Goal: Task Accomplishment & Management: Complete application form

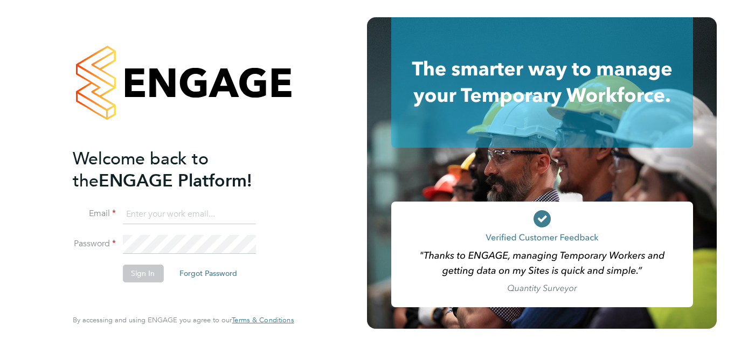
click at [142, 211] on input at bounding box center [188, 214] width 133 height 19
type input "s.rudderhammr@talktalk.net"
click at [146, 271] on button "Sign In" at bounding box center [142, 273] width 41 height 17
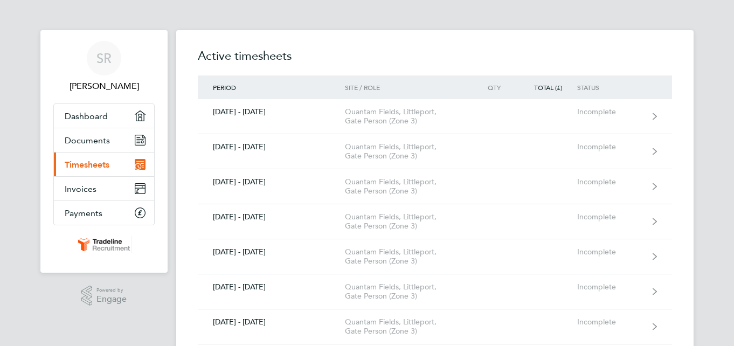
scroll to position [302, 0]
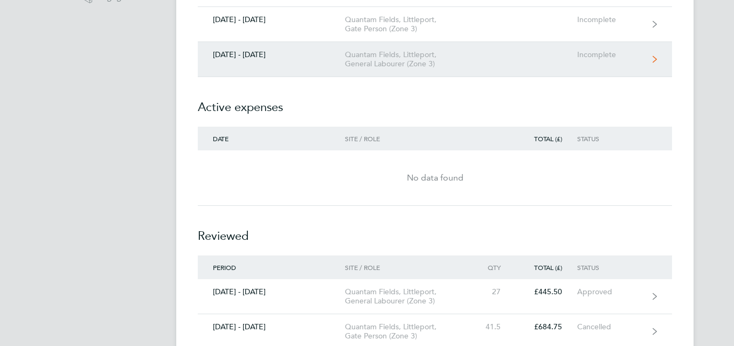
click at [653, 56] on icon at bounding box center [655, 59] width 4 height 6
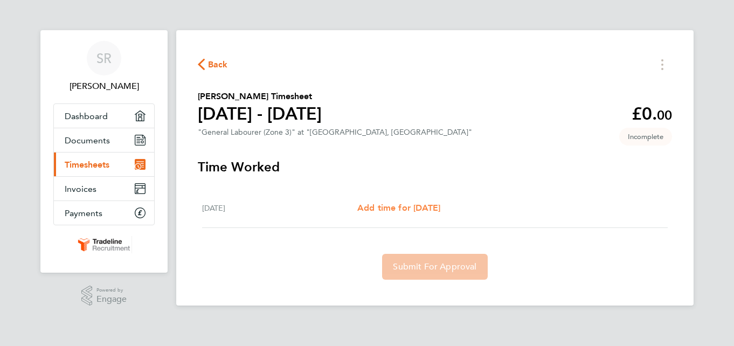
click at [440, 207] on span "Add time for [DATE]" at bounding box center [398, 208] width 83 height 10
select select "30"
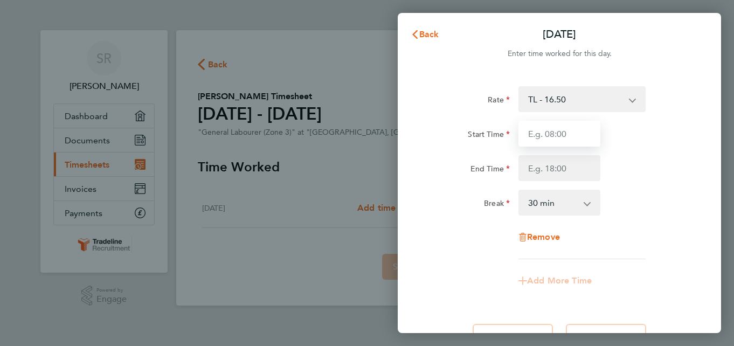
click at [555, 131] on input "Start Time" at bounding box center [559, 134] width 82 height 26
type input "07:30"
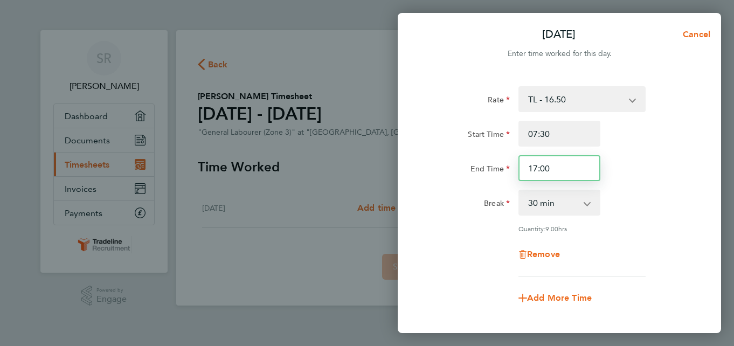
click at [577, 165] on input "17:00" at bounding box center [559, 168] width 82 height 26
type input "1"
type input "16:00"
click at [589, 294] on span "Add More Time" at bounding box center [559, 298] width 65 height 10
select select "null"
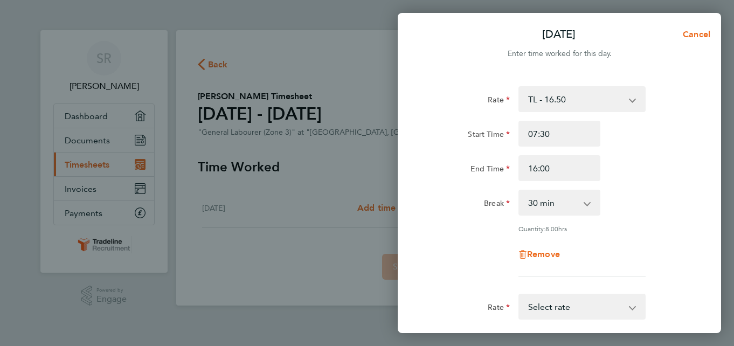
click at [681, 196] on div "Break 0 min 15 min 30 min 45 min 60 min 75 min 90 min" at bounding box center [560, 203] width 272 height 26
click at [631, 310] on select "TL - 16.50 Select rate" at bounding box center [576, 307] width 112 height 24
select select "30"
click at [681, 263] on div "Remove" at bounding box center [560, 254] width 272 height 26
click at [707, 96] on div "Rate TL - 16.50 Start Time 07:30 End Time 16:00 Break 0 min 15 min 30 min 45 mi…" at bounding box center [559, 321] width 323 height 497
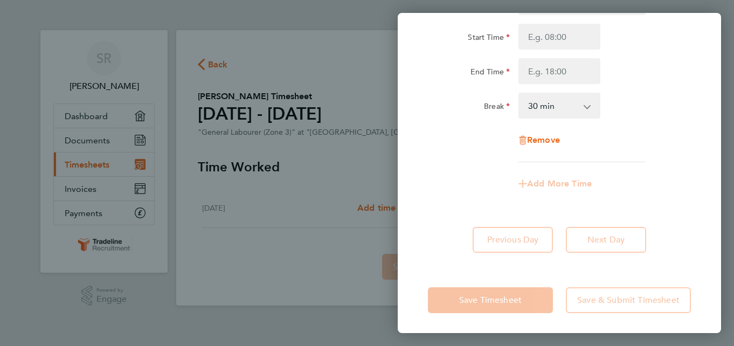
scroll to position [305, 0]
drag, startPoint x: 709, startPoint y: 210, endPoint x: 699, endPoint y: 96, distance: 114.2
click at [699, 96] on div "Rate TL - 16.50 Start Time 07:30 End Time 16:00 Break 0 min 15 min 30 min 45 mi…" at bounding box center [559, 16] width 323 height 497
click at [552, 38] on input "Start Time" at bounding box center [559, 36] width 82 height 26
type input "07:30"
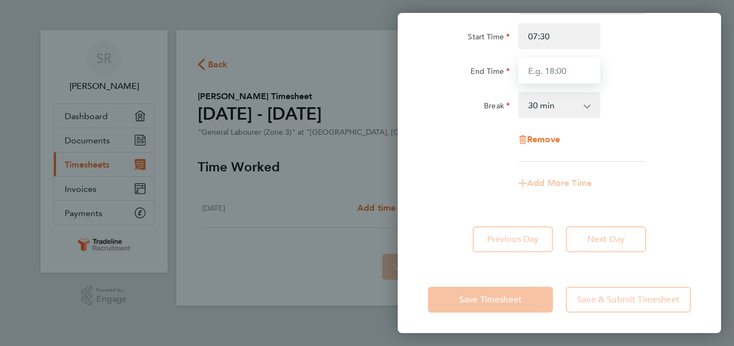
click at [554, 72] on input "End Time" at bounding box center [559, 71] width 82 height 26
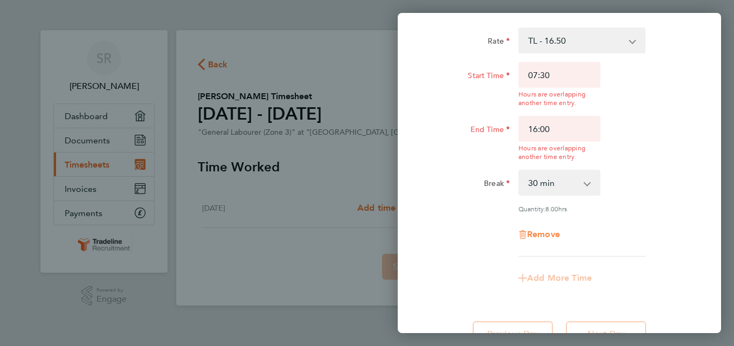
click at [555, 138] on div "Rate TL - 16.50 Start Time 07:30 Hours are overlapping another time entry. End …" at bounding box center [559, 141] width 263 height 229
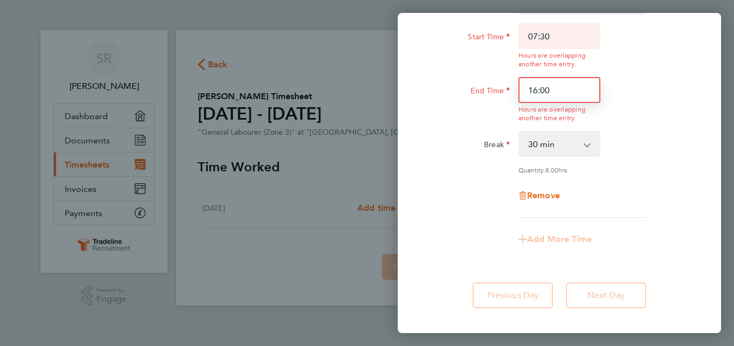
click at [564, 88] on input "16:00" at bounding box center [559, 90] width 82 height 26
type input "1"
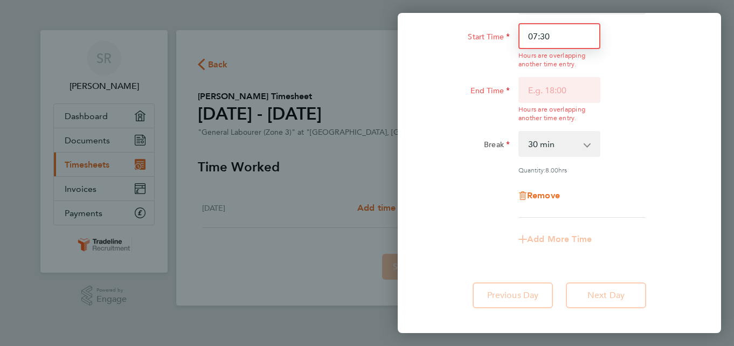
scroll to position [305, 0]
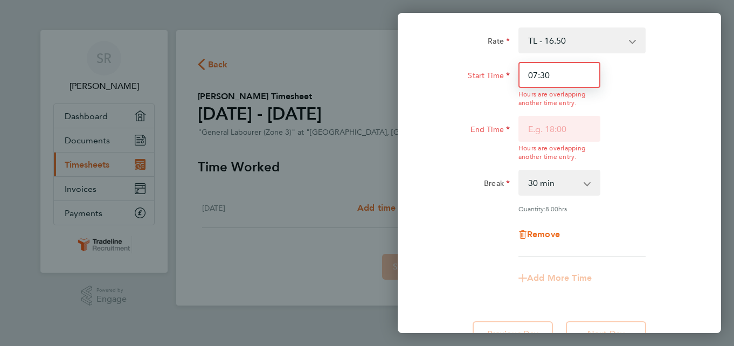
click at [562, 62] on input "07:30" at bounding box center [559, 75] width 82 height 26
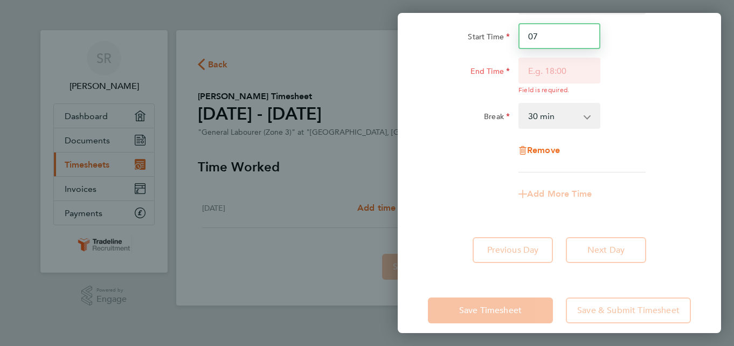
type input "0"
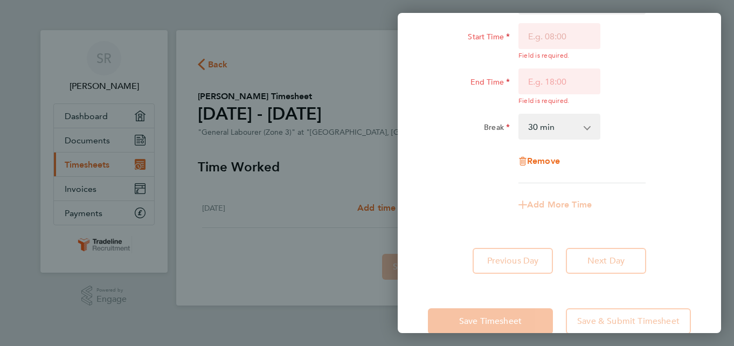
click at [358, 199] on div "Fri 19 Sep Cancel Enter time worked for this day. Rate TL - 16.50 Start Time 07…" at bounding box center [367, 173] width 734 height 346
click at [547, 37] on input "Start Time" at bounding box center [559, 36] width 82 height 26
type input "07:30"
click at [541, 81] on input "End Time" at bounding box center [559, 81] width 82 height 26
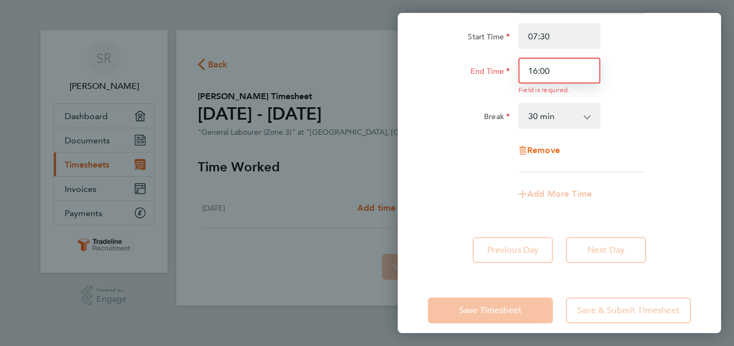
type input "16:00"
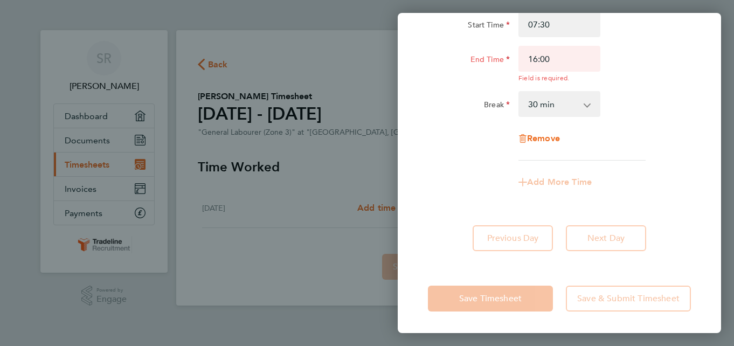
click at [587, 117] on app-timesheet-line-hourly "Start Time 07:30 End Time 16:00 Field is required. Break 0 min 15 min 30 min 45…" at bounding box center [559, 64] width 263 height 106
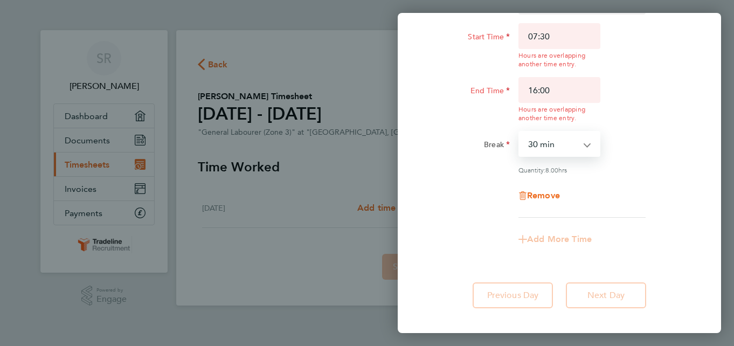
click at [585, 145] on select "0 min 15 min 30 min 45 min 60 min 75 min 90 min" at bounding box center [553, 144] width 67 height 24
click at [520, 132] on select "0 min 15 min 30 min 45 min 60 min 75 min 90 min" at bounding box center [553, 144] width 67 height 24
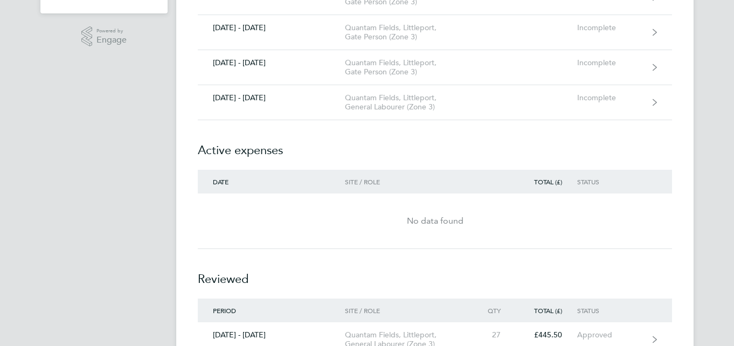
scroll to position [302, 0]
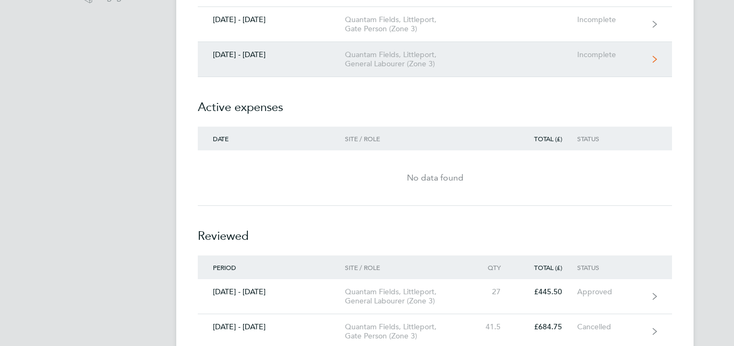
click at [654, 57] on icon at bounding box center [655, 59] width 4 height 6
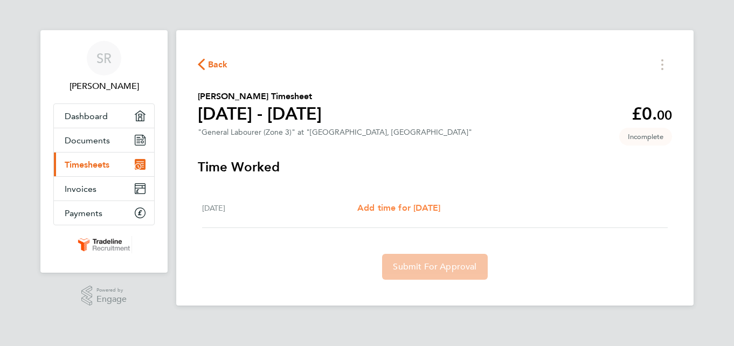
click at [440, 209] on span "Add time for [DATE]" at bounding box center [398, 208] width 83 height 10
select select "30"
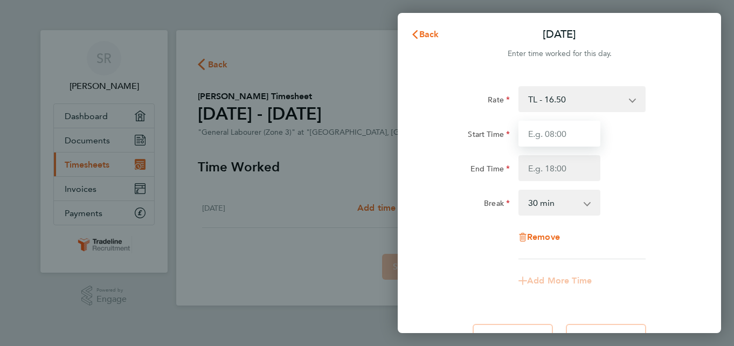
click at [552, 133] on input "Start Time" at bounding box center [559, 134] width 82 height 26
type input "07:30"
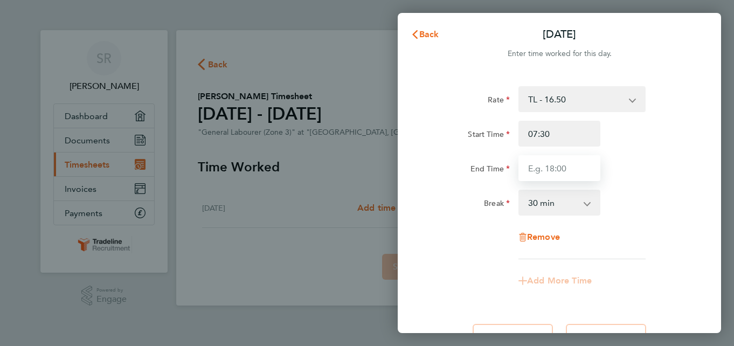
type input "16:00"
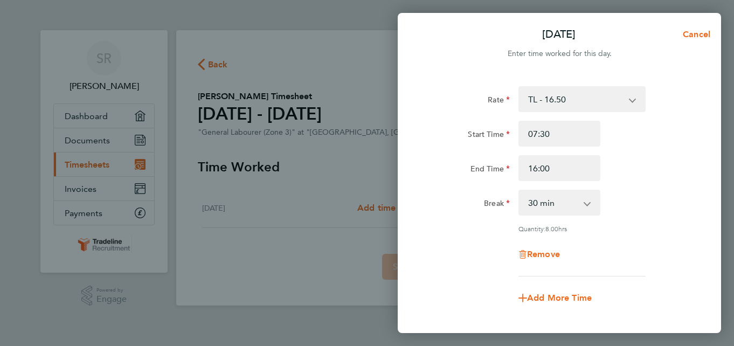
type input "07:30"
click at [642, 197] on div "Break 0 min 15 min 30 min 45 min 60 min 75 min 90 min" at bounding box center [560, 203] width 272 height 26
drag, startPoint x: 717, startPoint y: 89, endPoint x: 704, endPoint y: 186, distance: 97.8
click at [704, 186] on div "Rate TL - 16.50 Start Time 07:30 End Time 16:00 Break 0 min 15 min 30 min 45 mi…" at bounding box center [559, 226] width 323 height 307
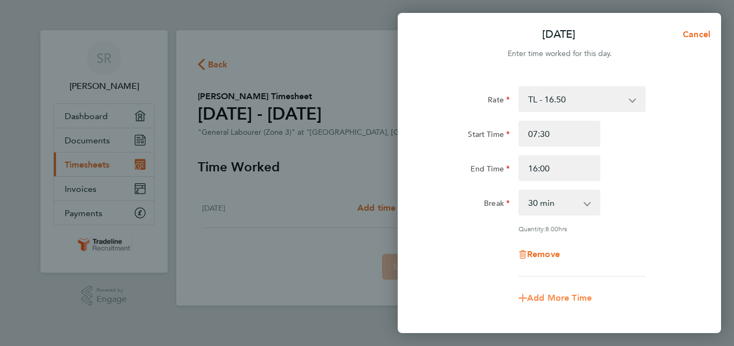
click at [591, 296] on span "Add More Time" at bounding box center [559, 298] width 65 height 10
select select "null"
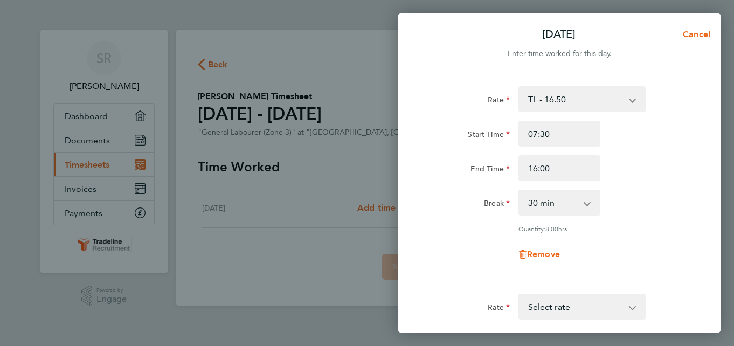
click at [683, 150] on div "Start Time 07:30 End Time 16:00" at bounding box center [560, 151] width 272 height 60
click at [633, 306] on app-icon-cross-button at bounding box center [638, 307] width 13 height 24
click at [633, 308] on app-icon-cross-button at bounding box center [638, 307] width 13 height 24
click at [633, 99] on app-icon-cross-button at bounding box center [638, 99] width 13 height 24
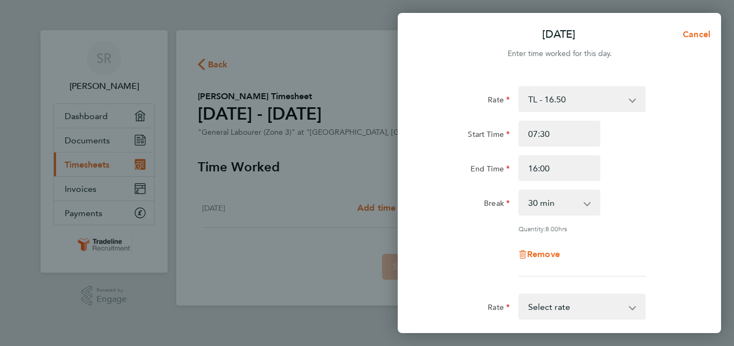
click at [688, 134] on div "Start Time 07:30" at bounding box center [560, 134] width 272 height 26
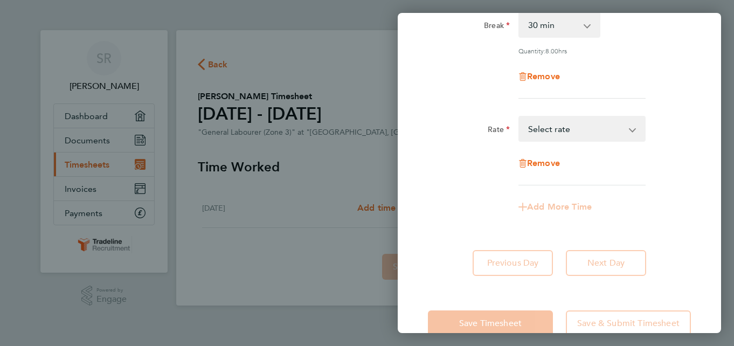
scroll to position [202, 0]
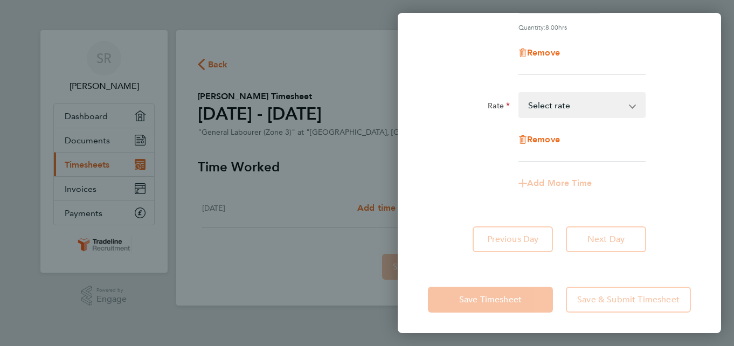
click at [632, 105] on app-icon-cross-button at bounding box center [638, 105] width 13 height 24
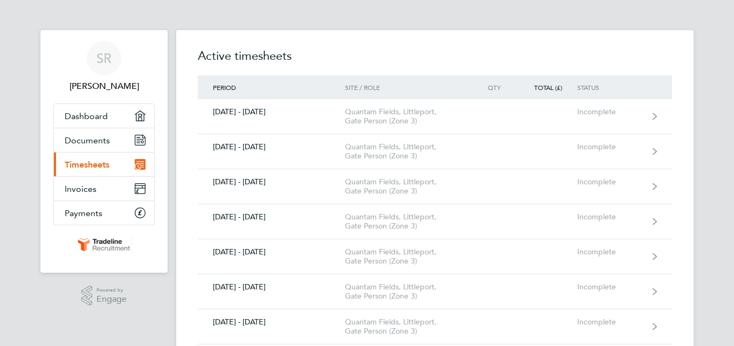
scroll to position [302, 0]
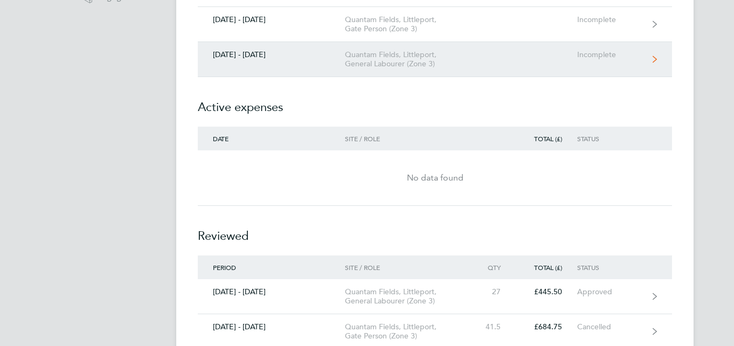
click at [372, 52] on div "Quantam Fields, Littleport, General Labourer (Zone 3)" at bounding box center [406, 59] width 123 height 18
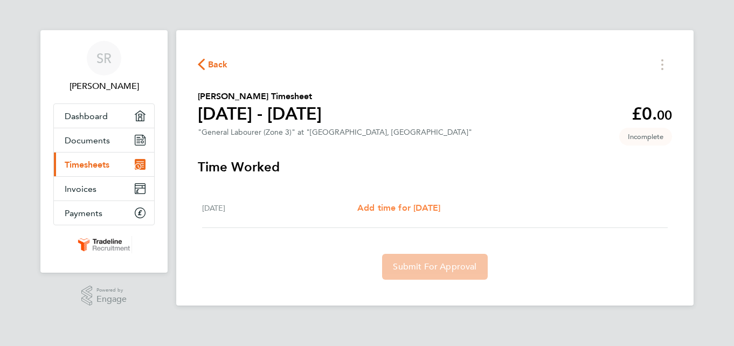
click at [440, 208] on span "Add time for [DATE]" at bounding box center [398, 208] width 83 height 10
select select "30"
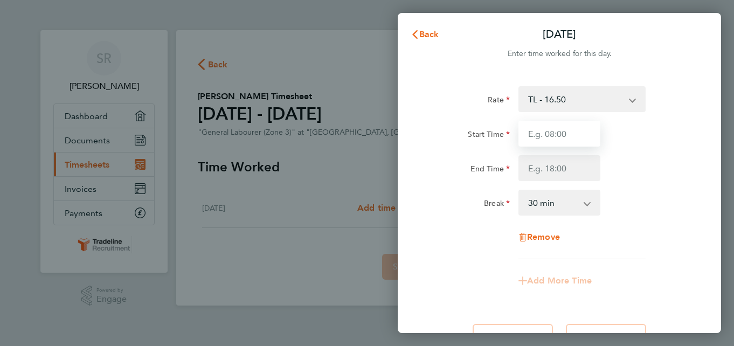
click at [555, 134] on input "Start Time" at bounding box center [559, 134] width 82 height 26
type input "07:30"
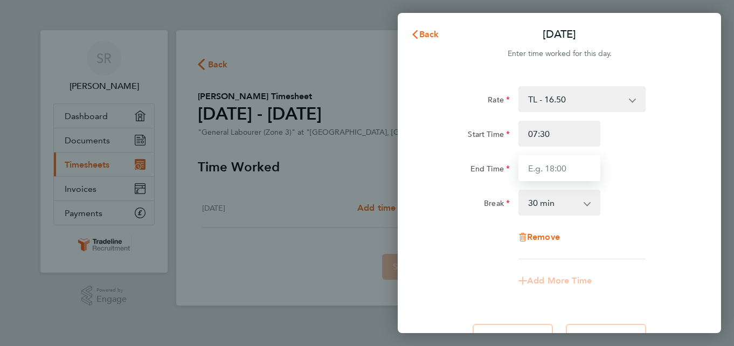
type input "16:00"
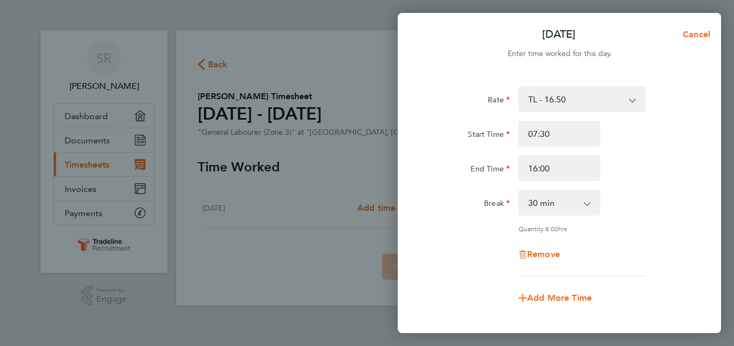
drag, startPoint x: 697, startPoint y: 158, endPoint x: 697, endPoint y: 167, distance: 8.6
click at [697, 167] on div "Rate TL - 16.50 Start Time 07:30 End Time 16:00 Break 0 min 15 min 30 min 45 mi…" at bounding box center [559, 226] width 323 height 307
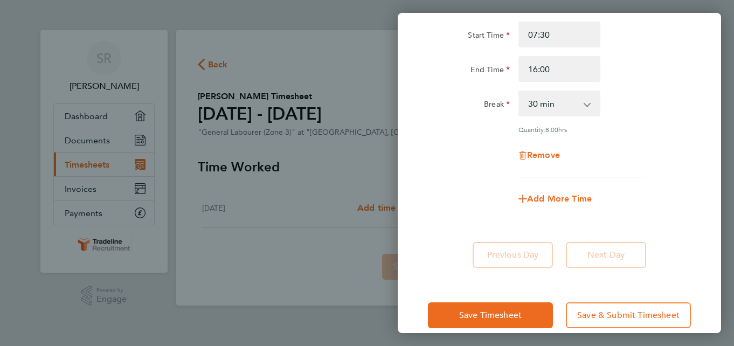
scroll to position [115, 0]
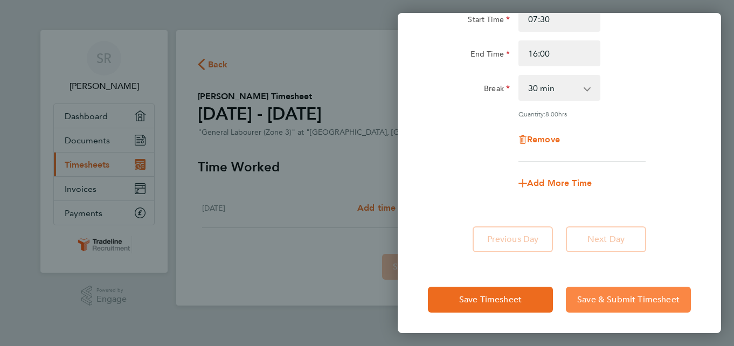
click at [644, 299] on span "Save & Submit Timesheet" at bounding box center [628, 299] width 102 height 11
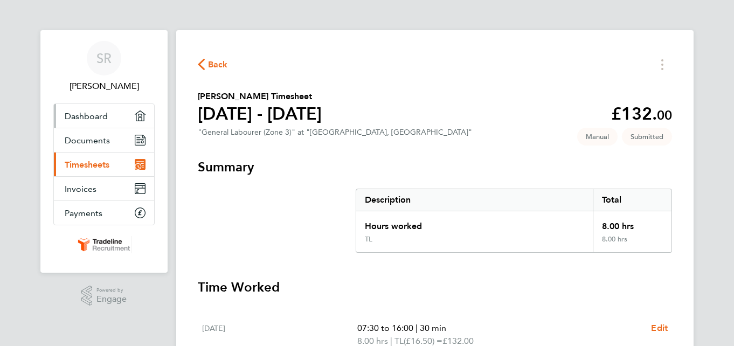
click at [91, 115] on span "Dashboard" at bounding box center [86, 116] width 43 height 10
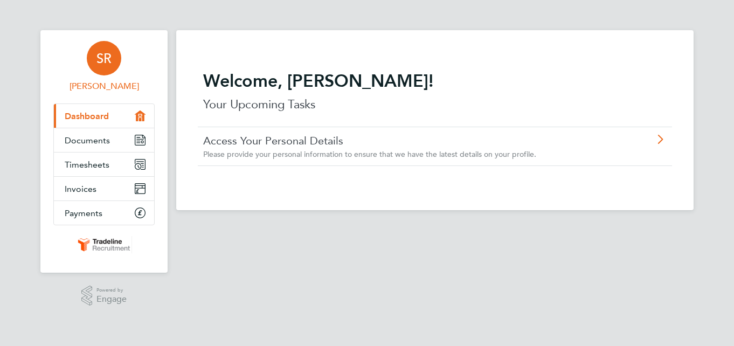
click at [103, 77] on link "SR [PERSON_NAME]" at bounding box center [103, 67] width 101 height 52
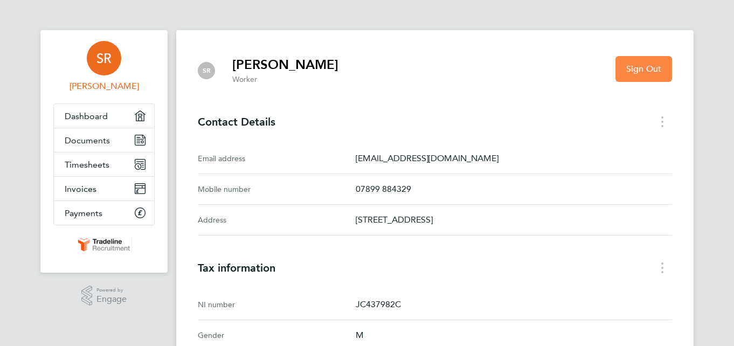
click at [665, 75] on button "Sign Out" at bounding box center [643, 69] width 57 height 26
